Goal: Transaction & Acquisition: Obtain resource

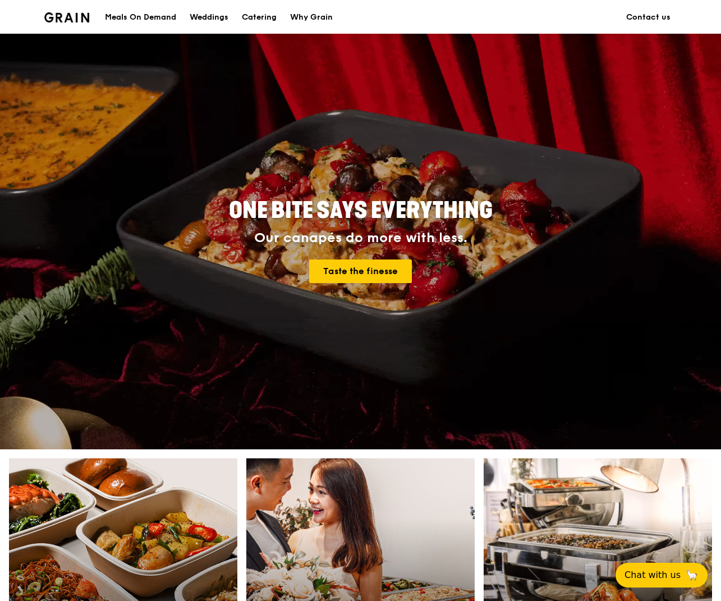
scroll to position [16, 0]
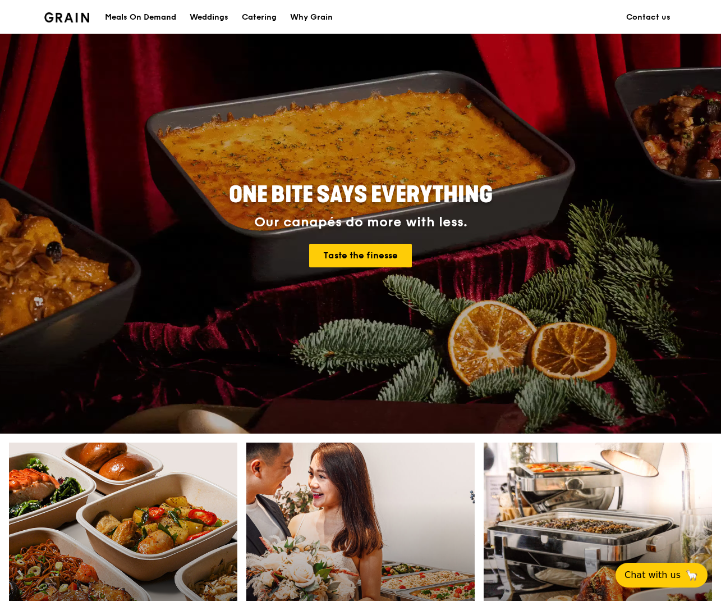
click at [249, 16] on div "Catering" at bounding box center [259, 18] width 35 height 34
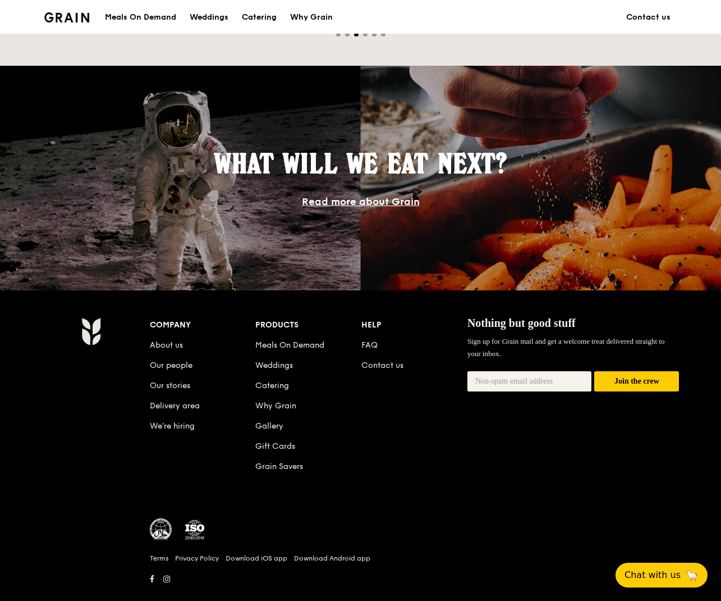
scroll to position [875, 0]
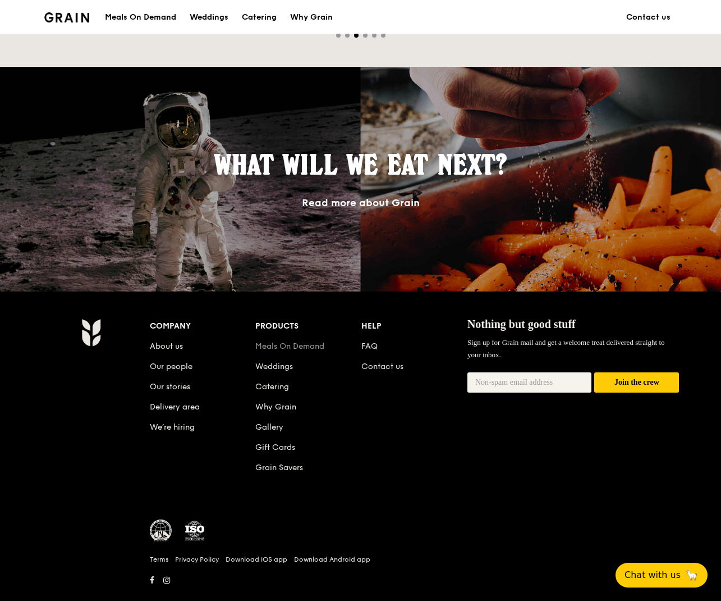
click at [289, 344] on link "Meals On Demand" at bounding box center [289, 346] width 69 height 10
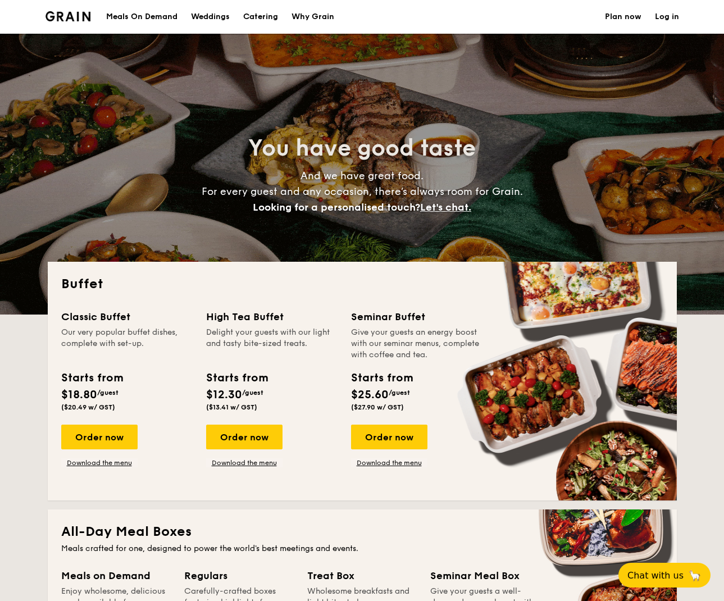
select select
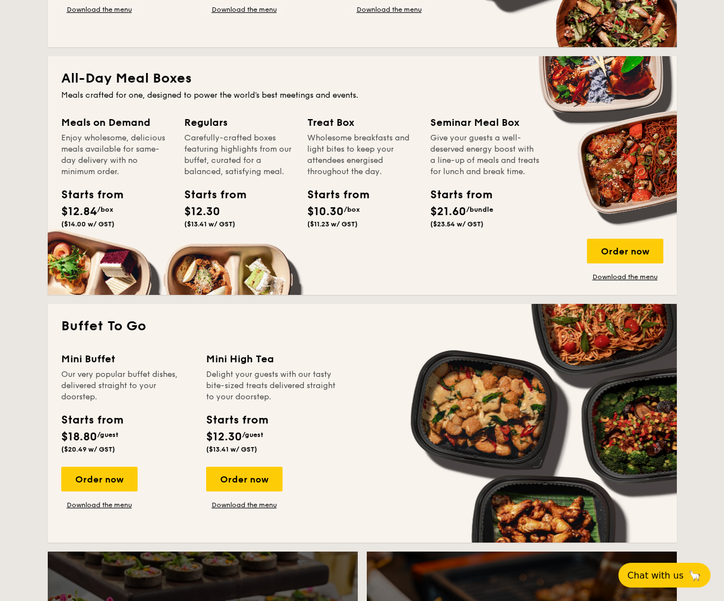
scroll to position [495, 0]
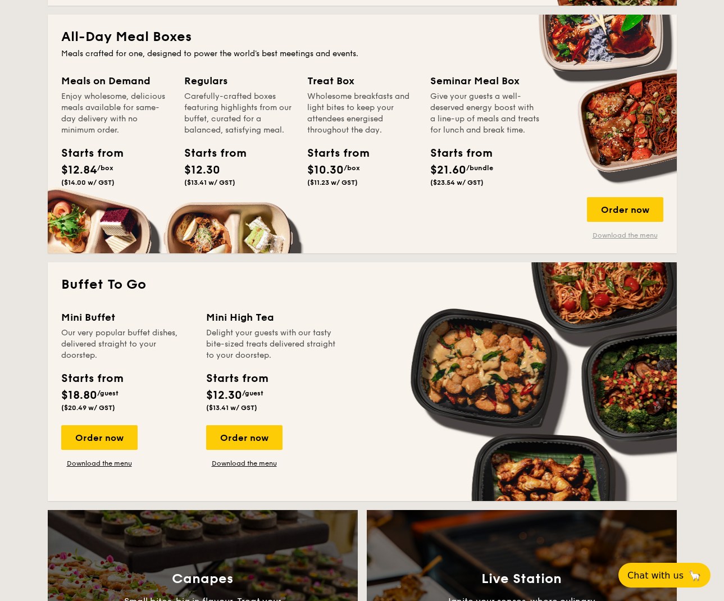
click at [622, 234] on link "Download the menu" at bounding box center [625, 235] width 76 height 9
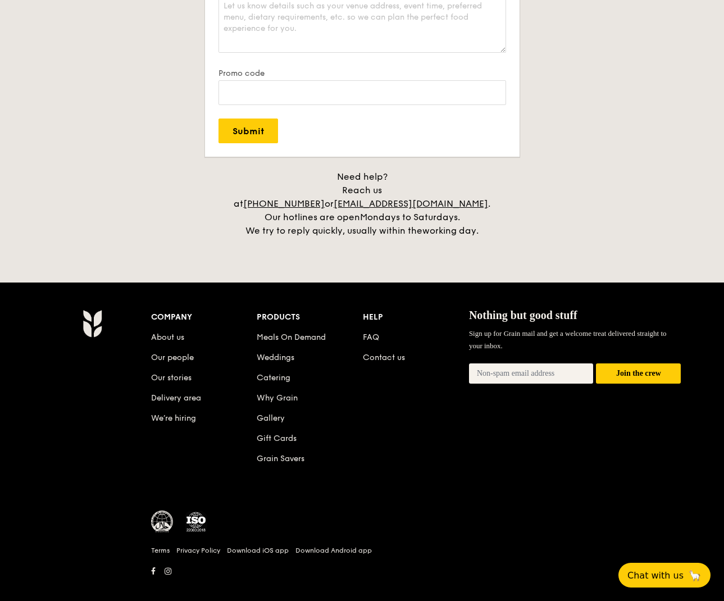
scroll to position [2215, 0]
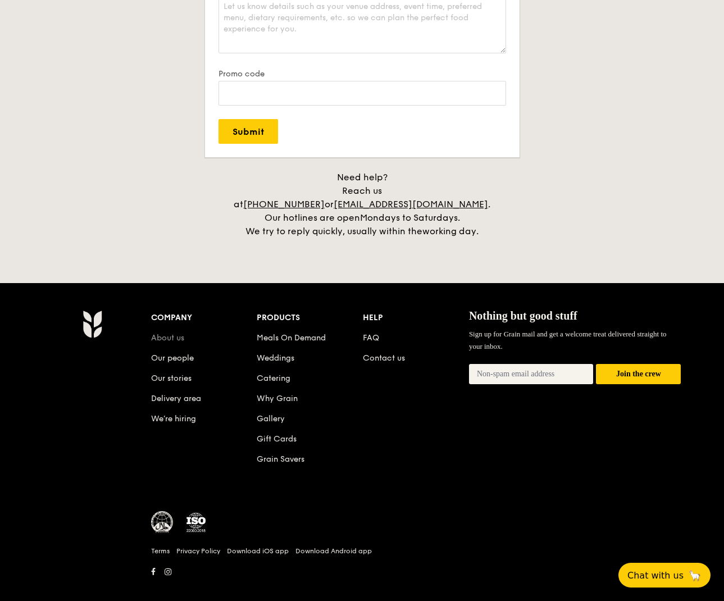
drag, startPoint x: 173, startPoint y: 323, endPoint x: 180, endPoint y: 323, distance: 6.7
click at [173, 333] on link "About us" at bounding box center [167, 338] width 33 height 10
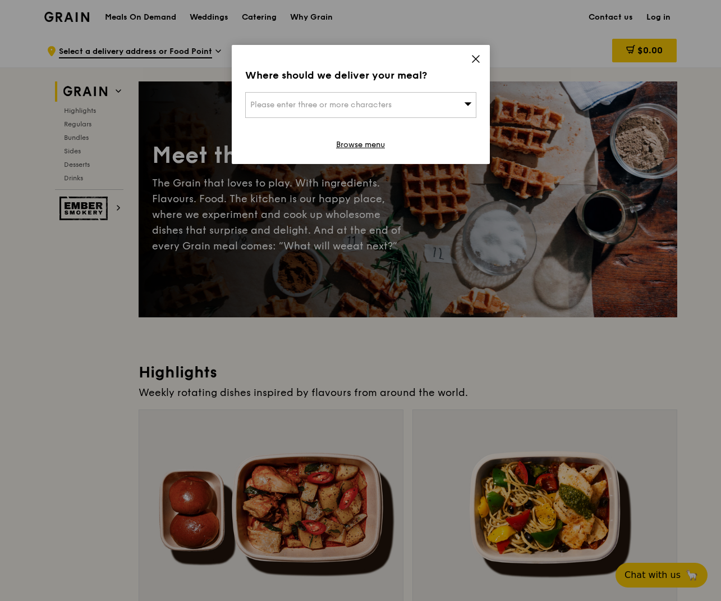
click at [476, 56] on icon at bounding box center [476, 59] width 10 height 10
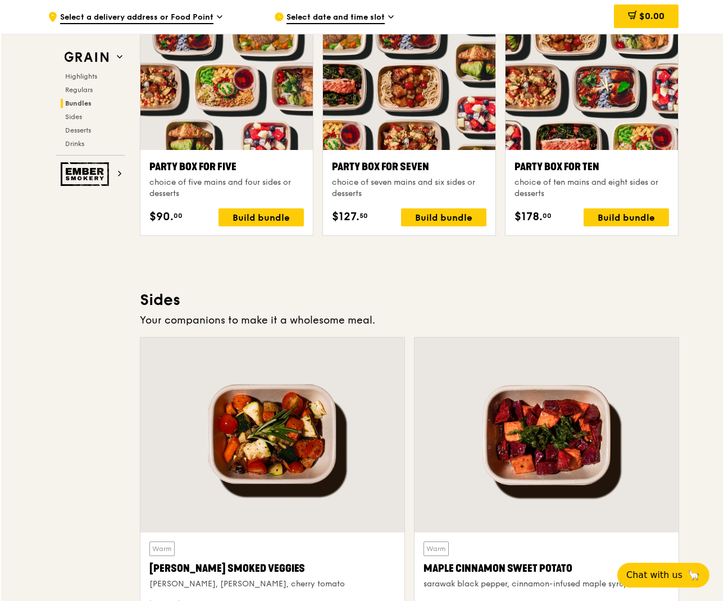
scroll to position [2186, 0]
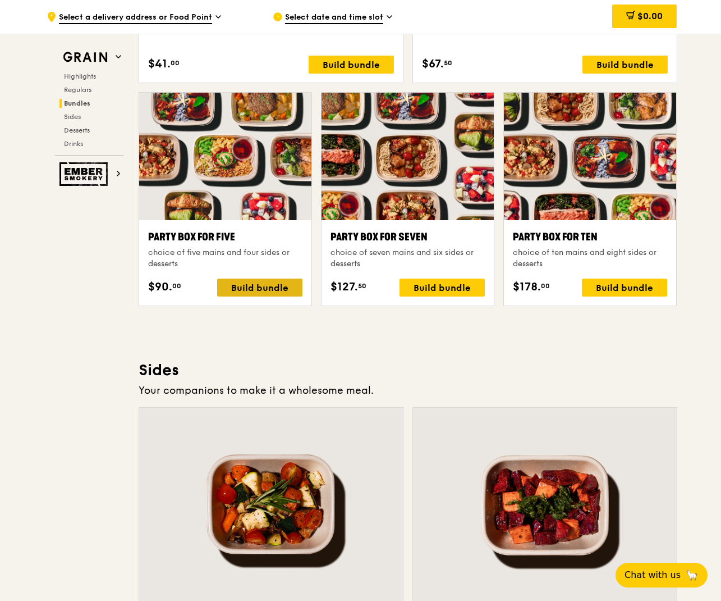
click at [250, 290] on div "Build bundle" at bounding box center [259, 287] width 85 height 18
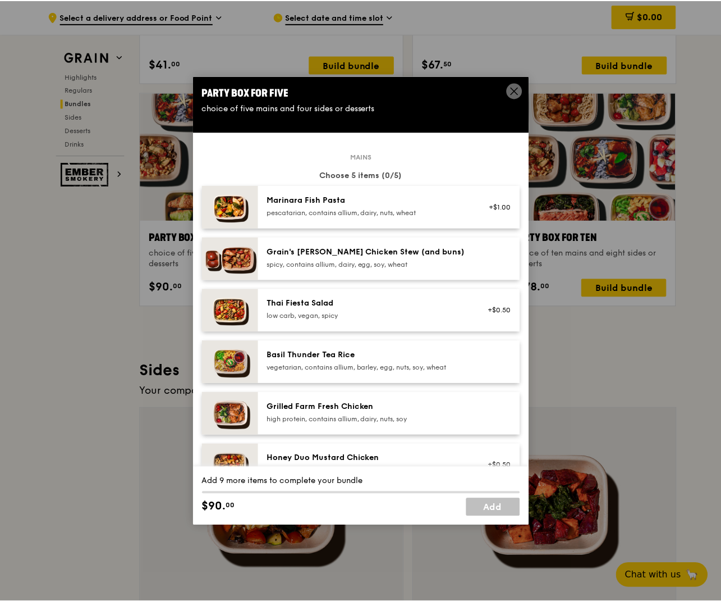
scroll to position [0, 0]
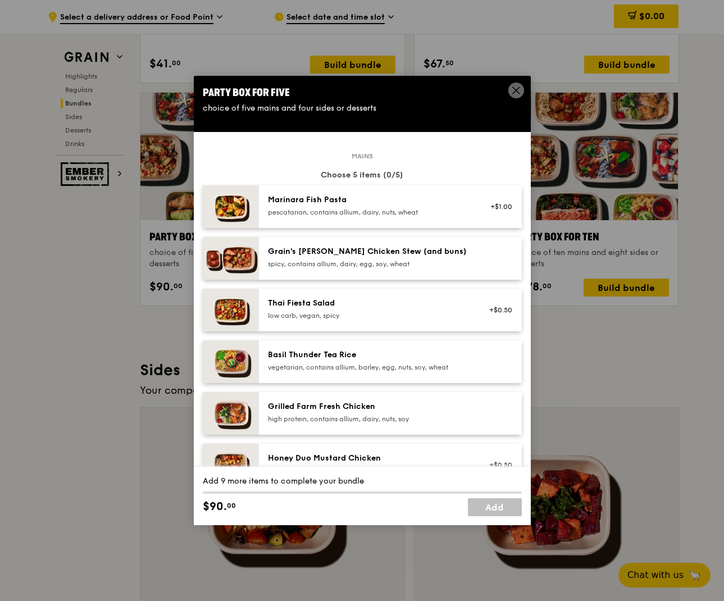
click at [514, 90] on icon at bounding box center [516, 90] width 10 height 10
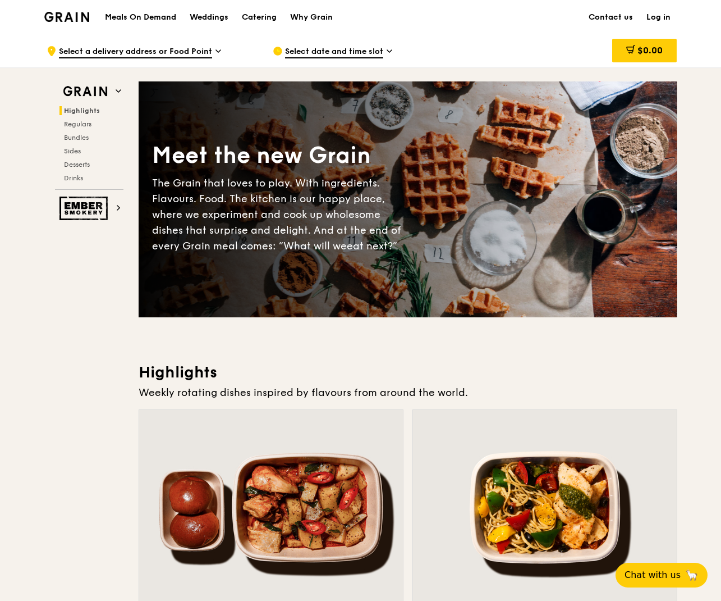
click at [147, 16] on h1 "Meals On Demand" at bounding box center [140, 17] width 71 height 11
click at [250, 17] on div "Catering" at bounding box center [259, 18] width 35 height 34
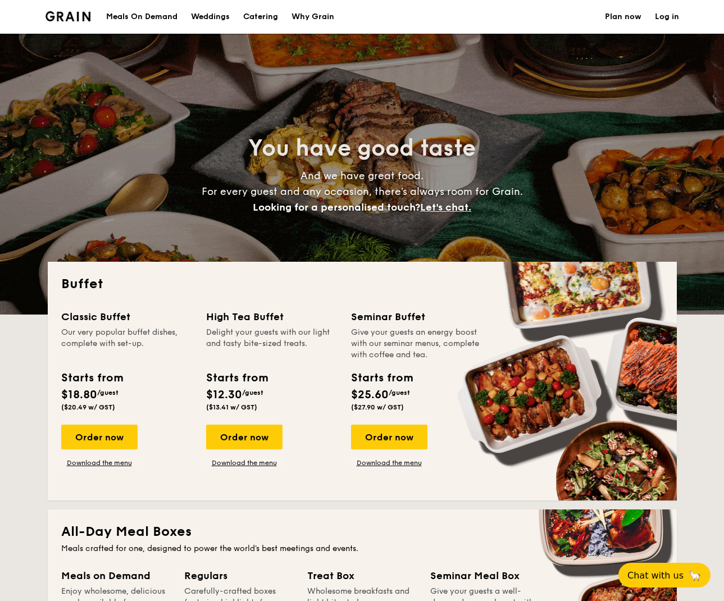
select select
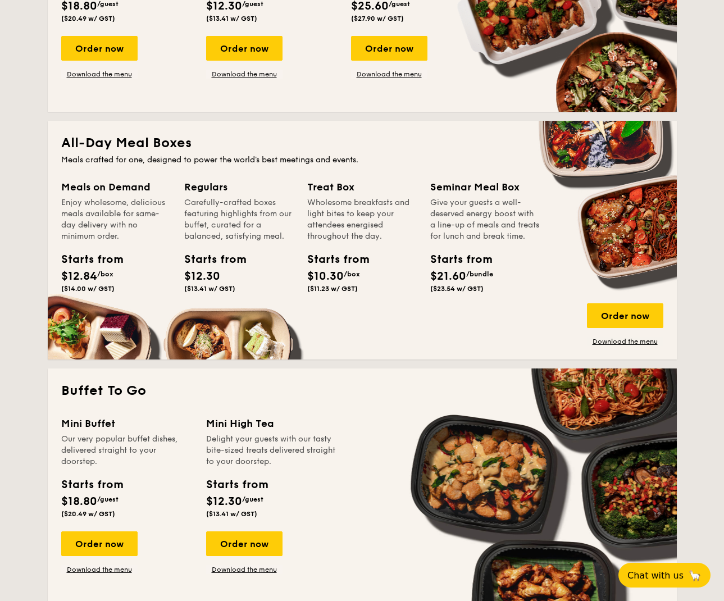
scroll to position [382, 0]
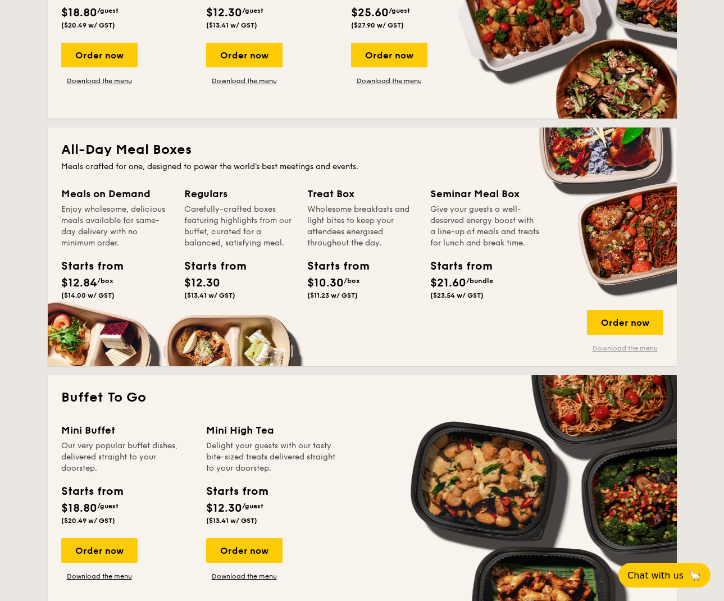
click at [630, 347] on link "Download the menu" at bounding box center [625, 348] width 76 height 9
